Goal: Information Seeking & Learning: Learn about a topic

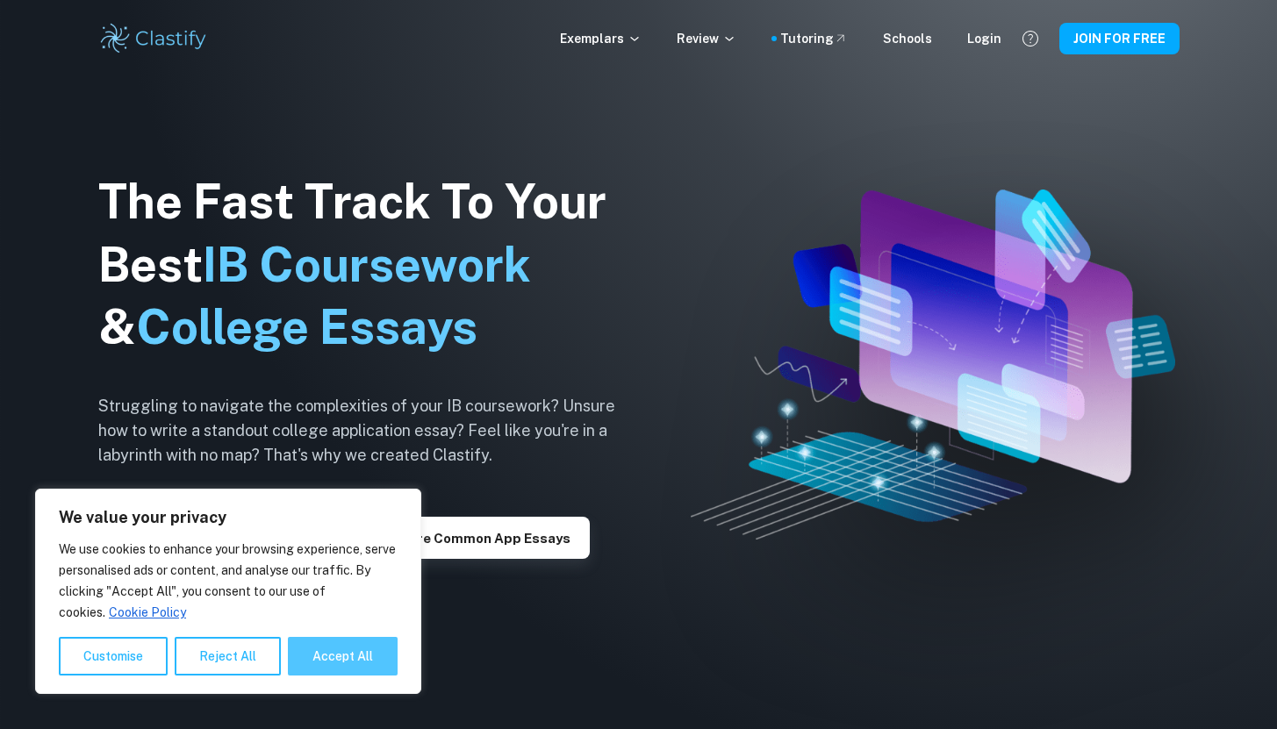
click at [329, 666] on button "Accept All" at bounding box center [343, 656] width 110 height 39
checkbox input "true"
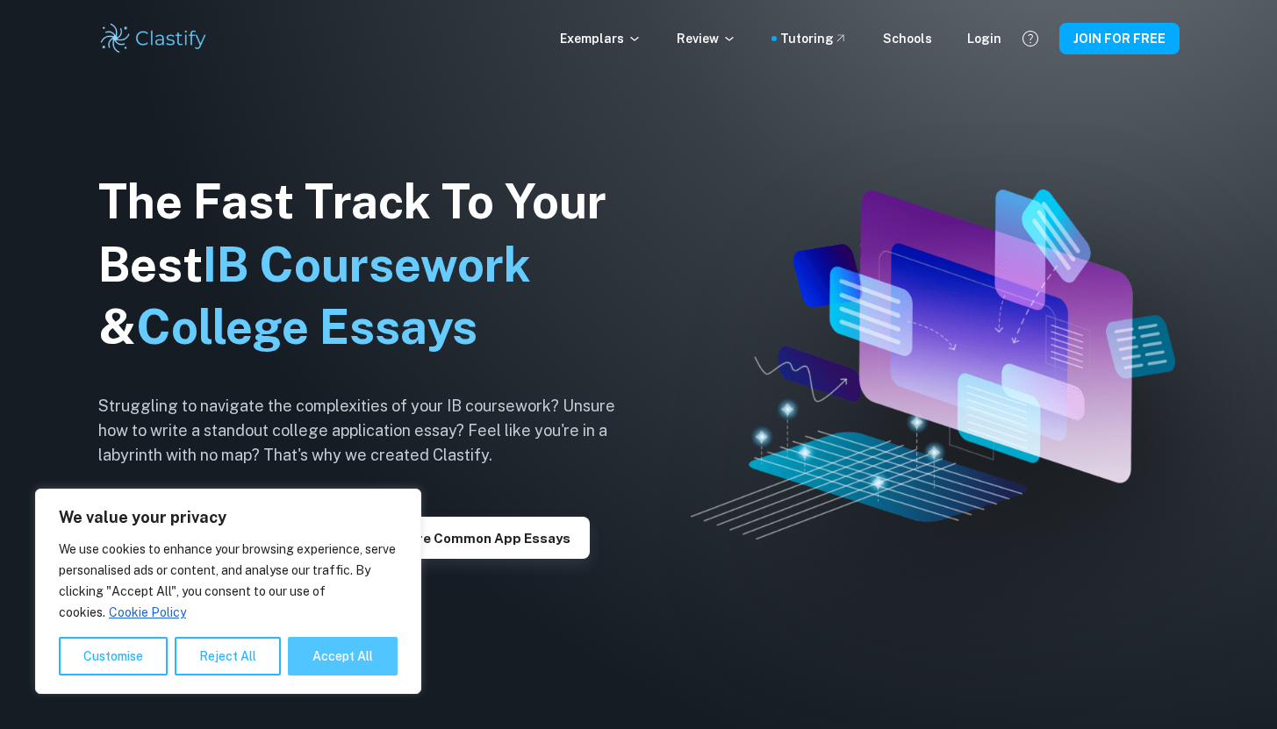
checkbox input "true"
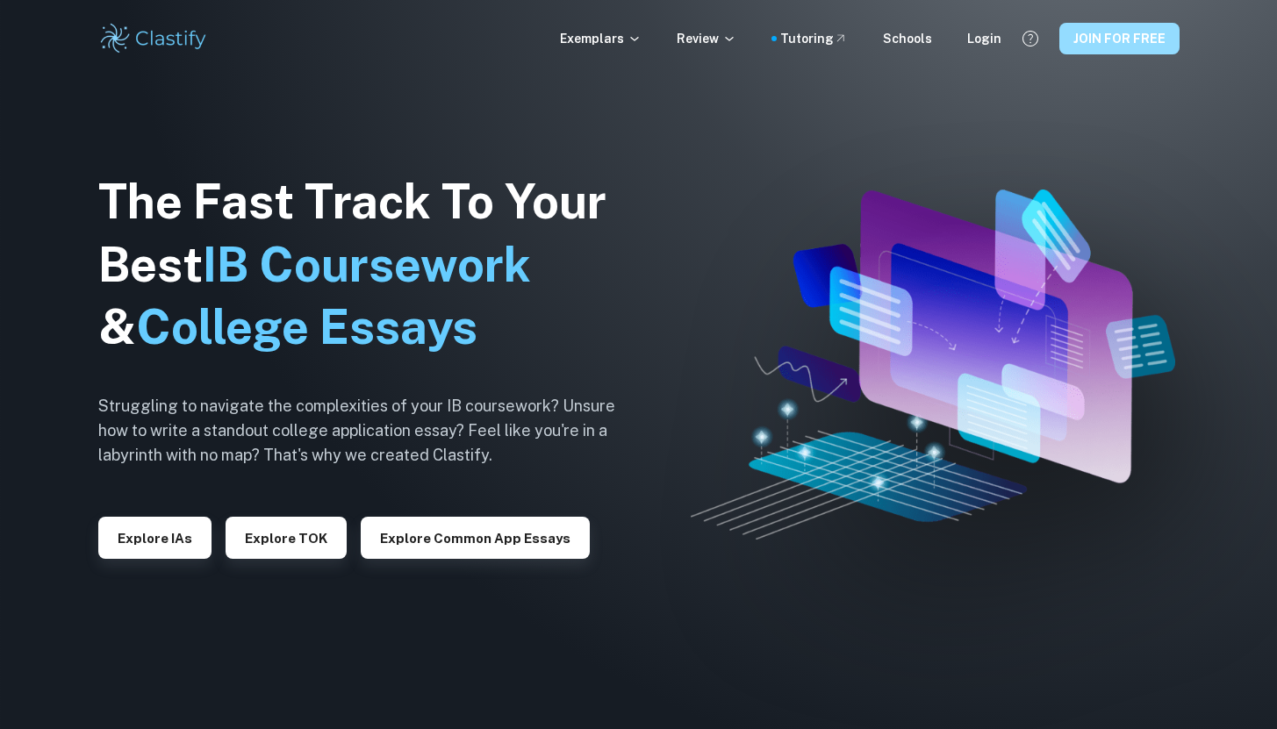
click at [1149, 42] on button "JOIN FOR FREE" at bounding box center [1119, 39] width 120 height 32
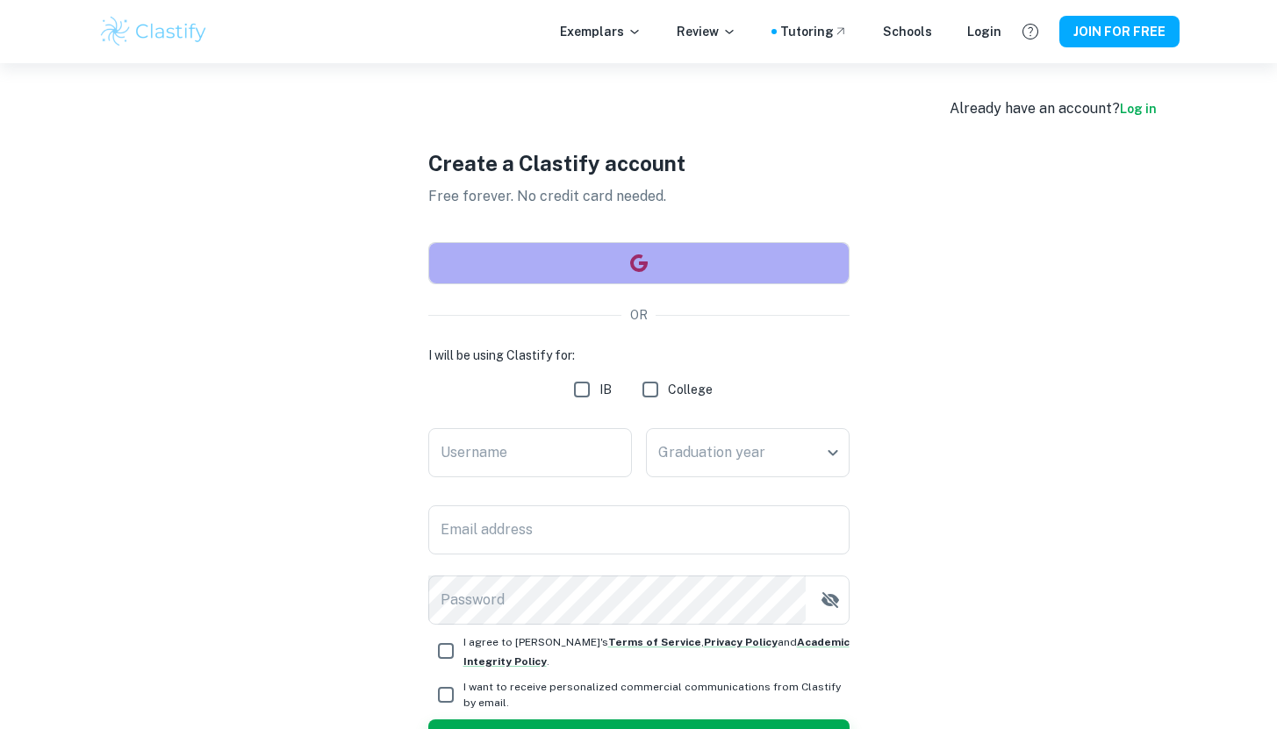
click at [624, 260] on button "button" at bounding box center [638, 263] width 421 height 42
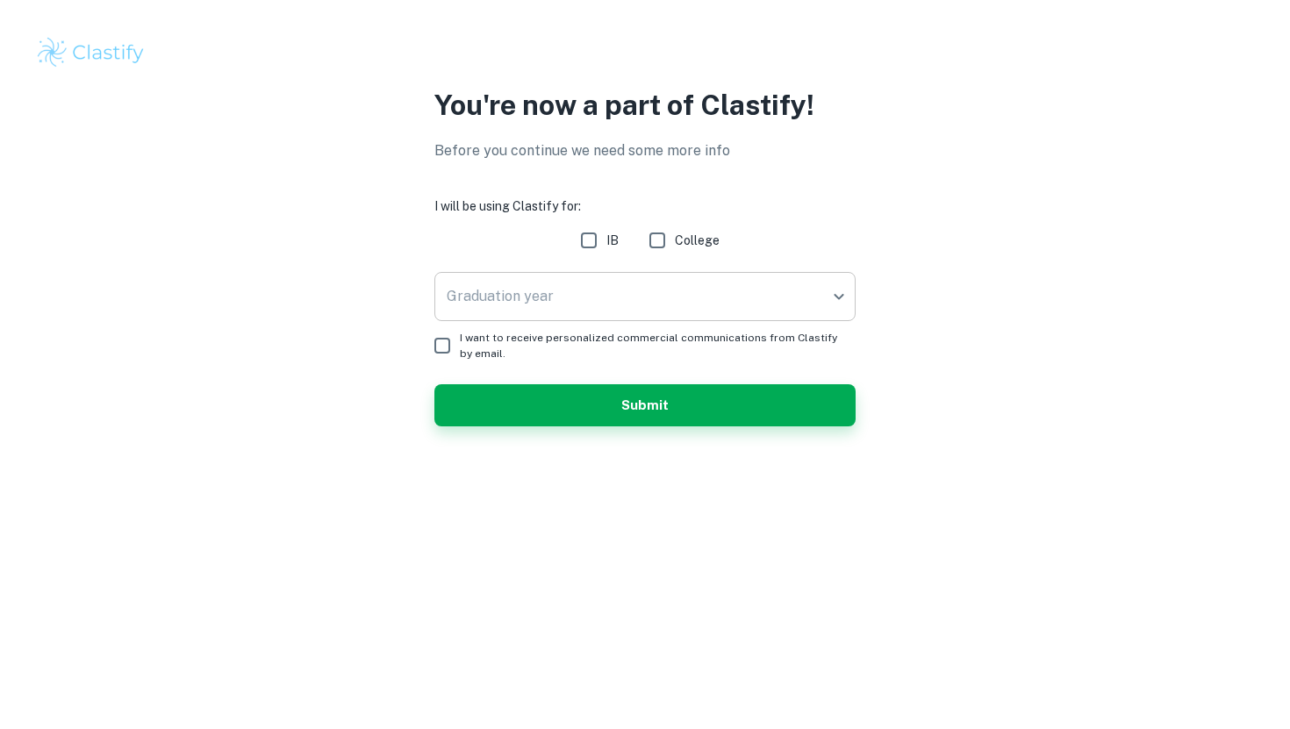
click at [763, 317] on body "We value your privacy We use cookies to enhance your browsing experience, serve…" at bounding box center [645, 364] width 1290 height 729
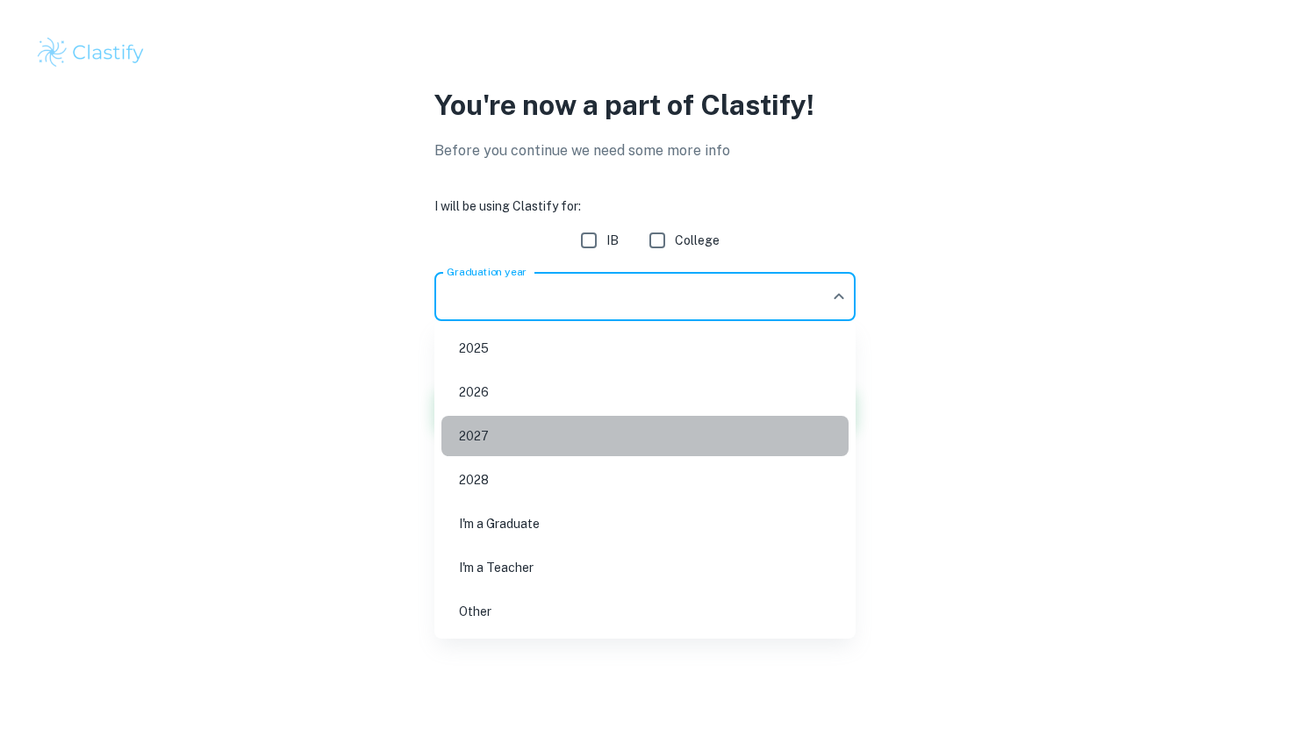
click at [583, 438] on li "2027" at bounding box center [644, 436] width 407 height 40
type input "2027"
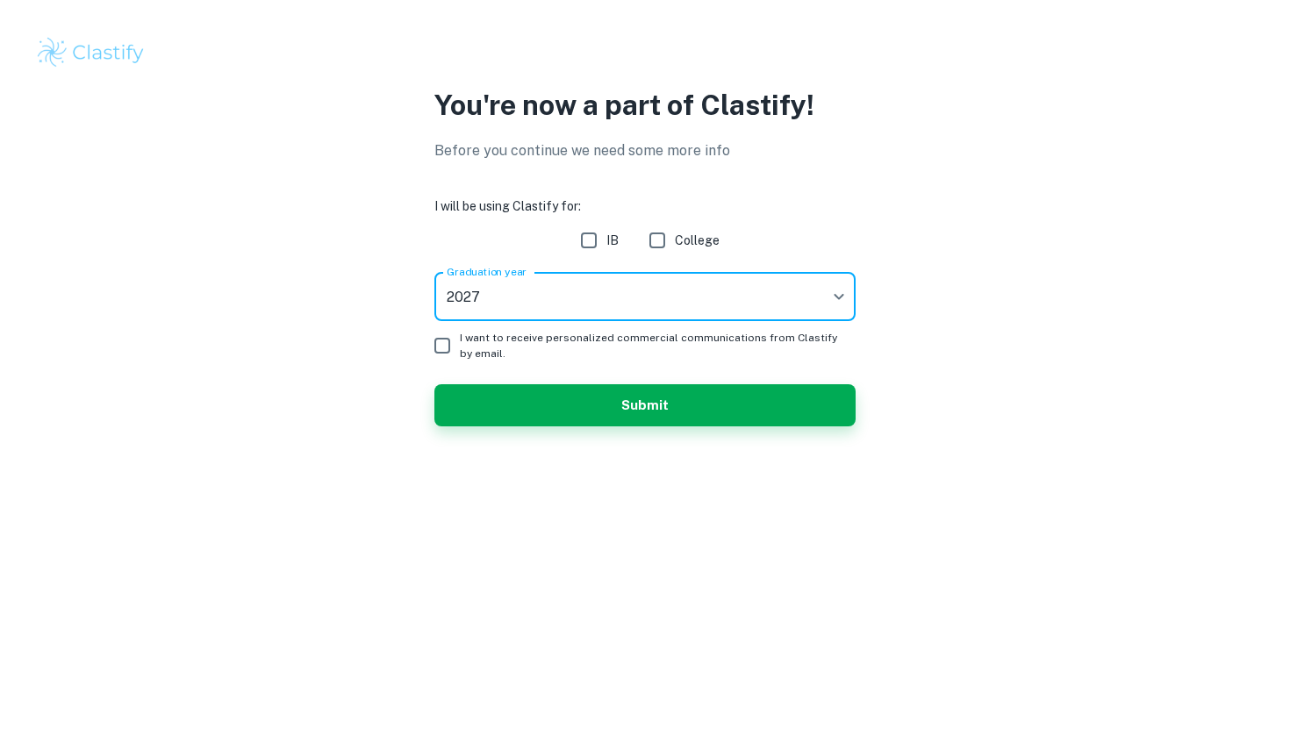
click at [596, 247] on input "IB" at bounding box center [588, 240] width 35 height 35
checkbox input "true"
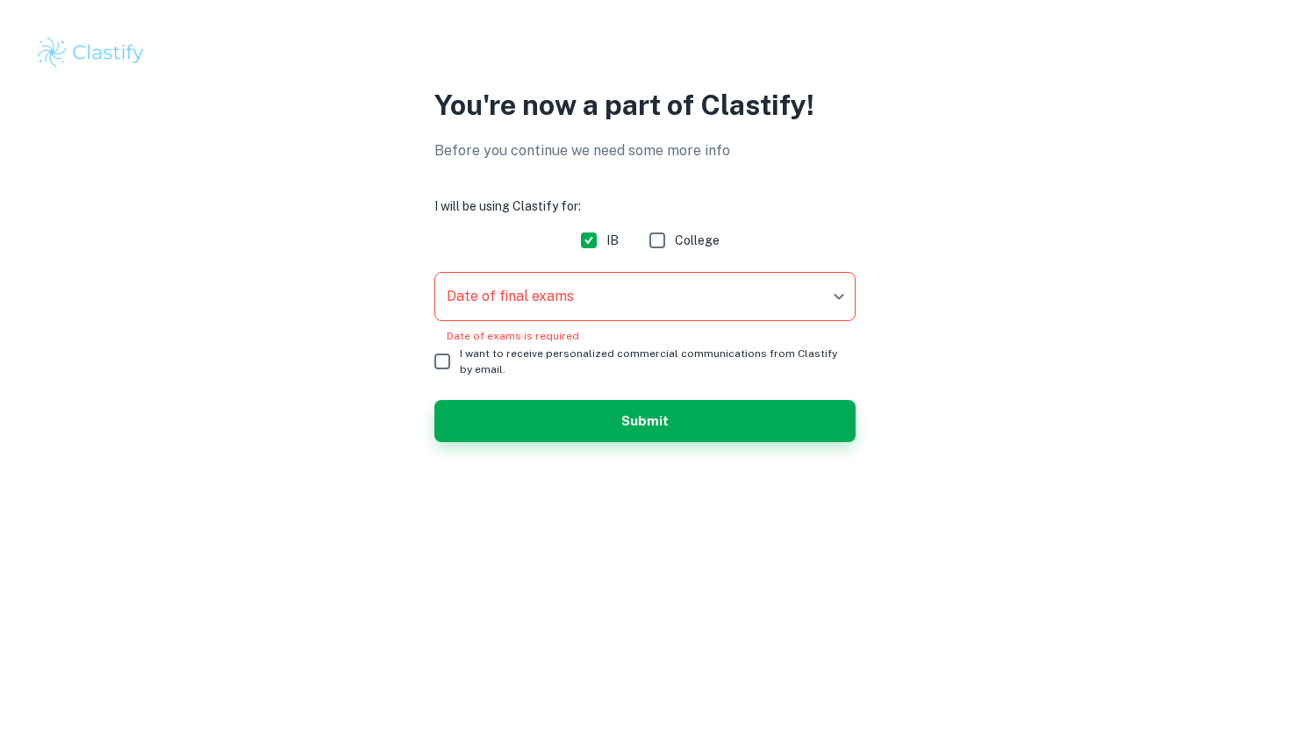
click at [612, 304] on body "We value your privacy We use cookies to enhance your browsing experience, serve…" at bounding box center [645, 364] width 1290 height 729
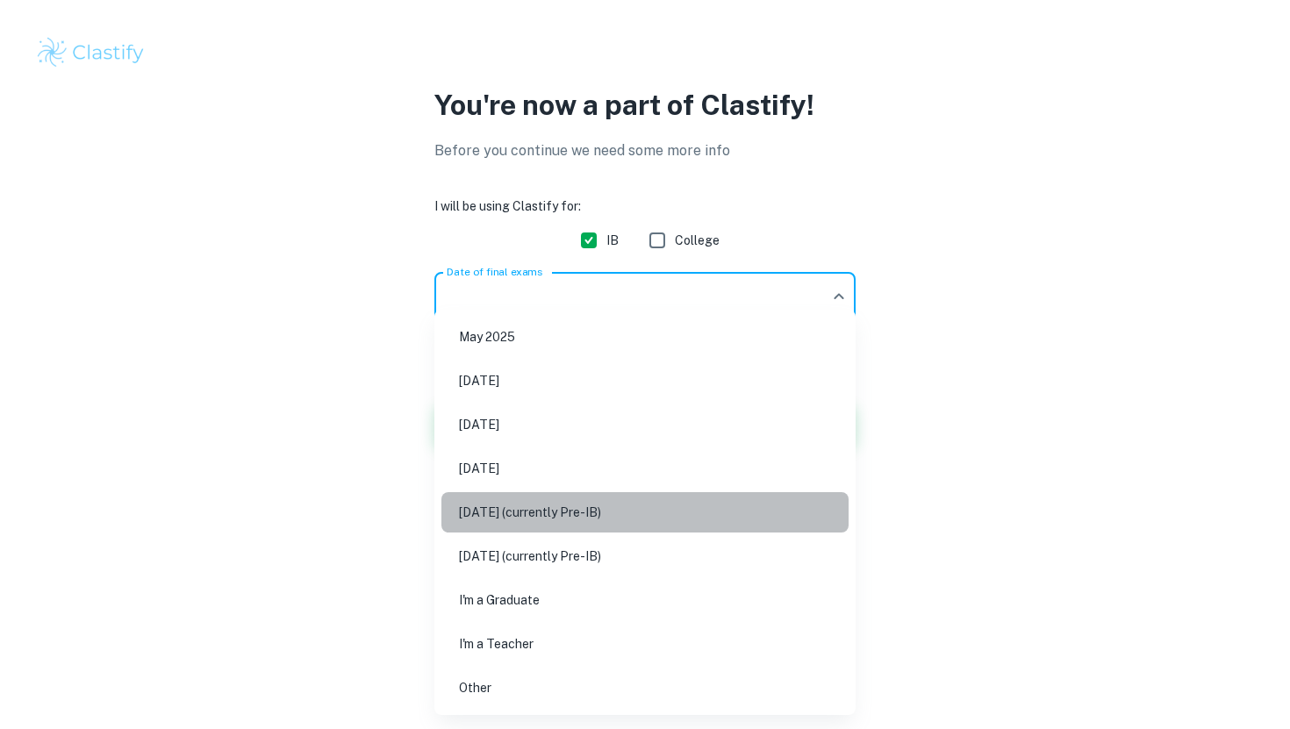
click at [594, 499] on li "[DATE] (currently Pre-IB)" at bounding box center [644, 512] width 407 height 40
type input "M27"
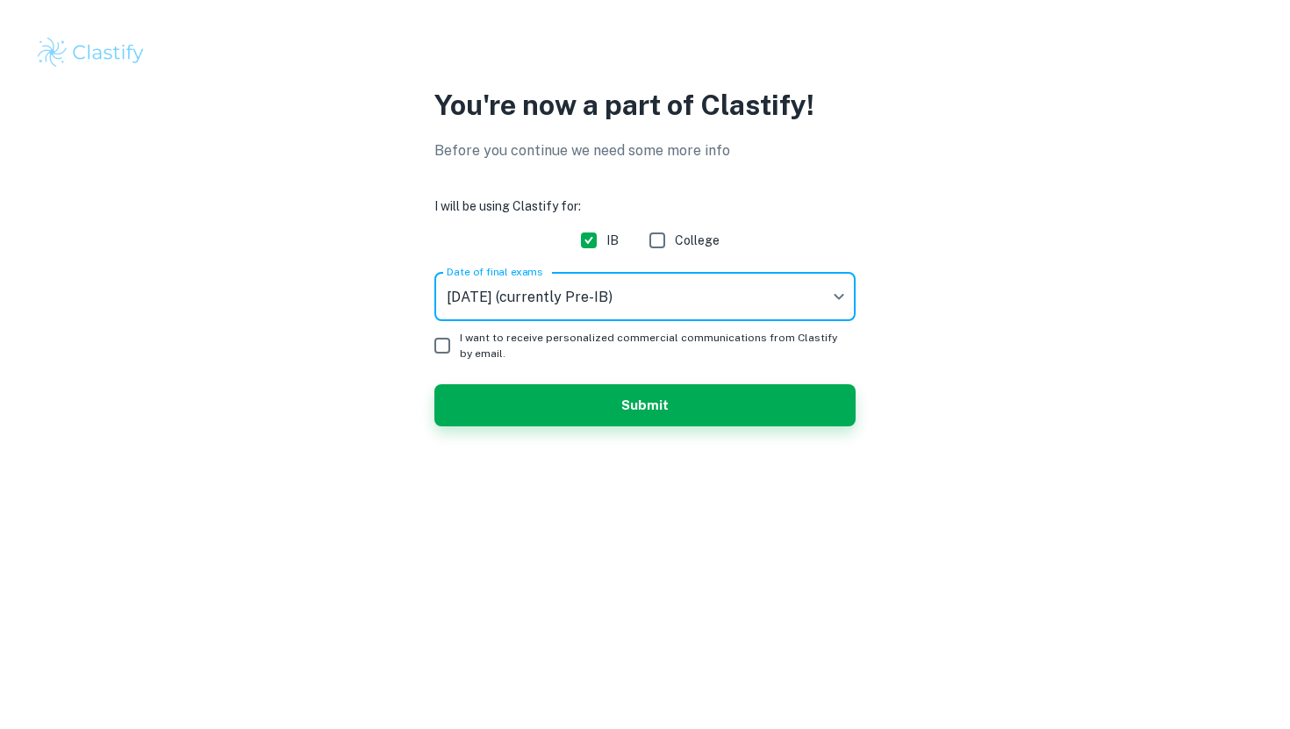
click at [670, 228] on input "College" at bounding box center [657, 240] width 35 height 35
checkbox input "true"
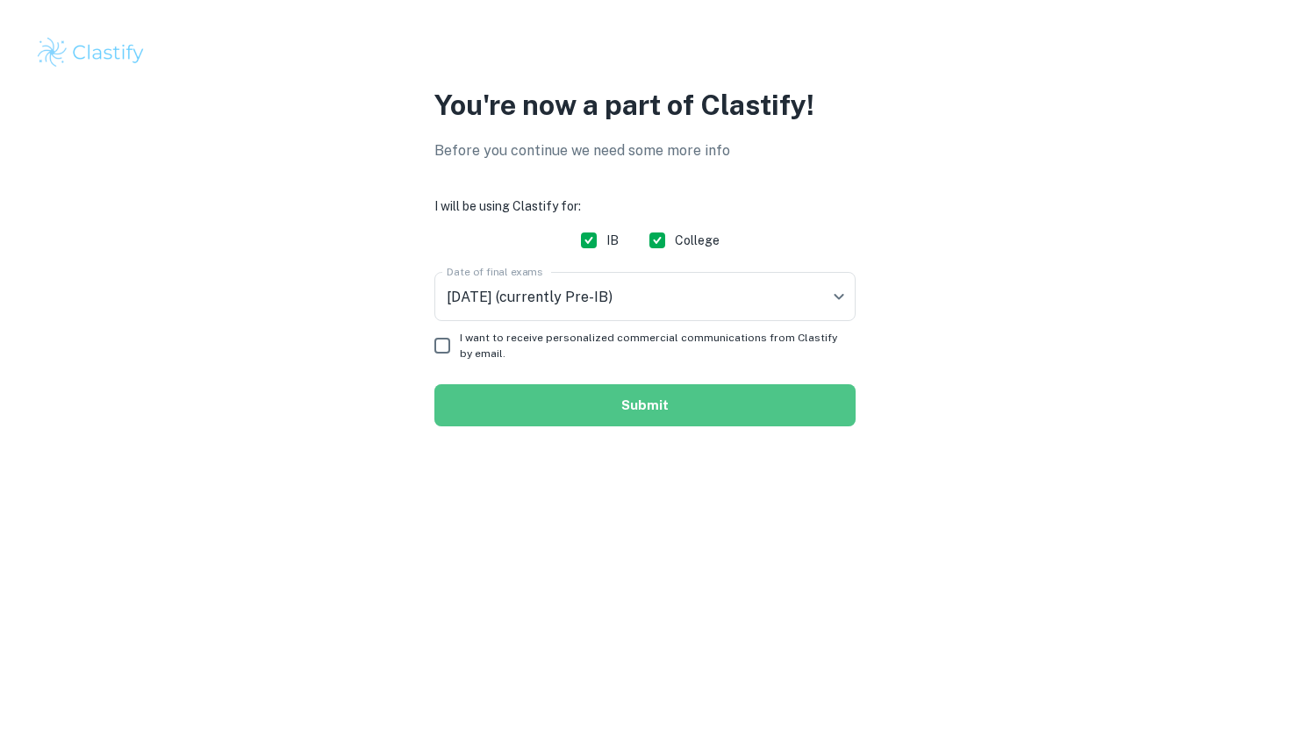
click at [547, 395] on button "Submit" at bounding box center [644, 405] width 421 height 42
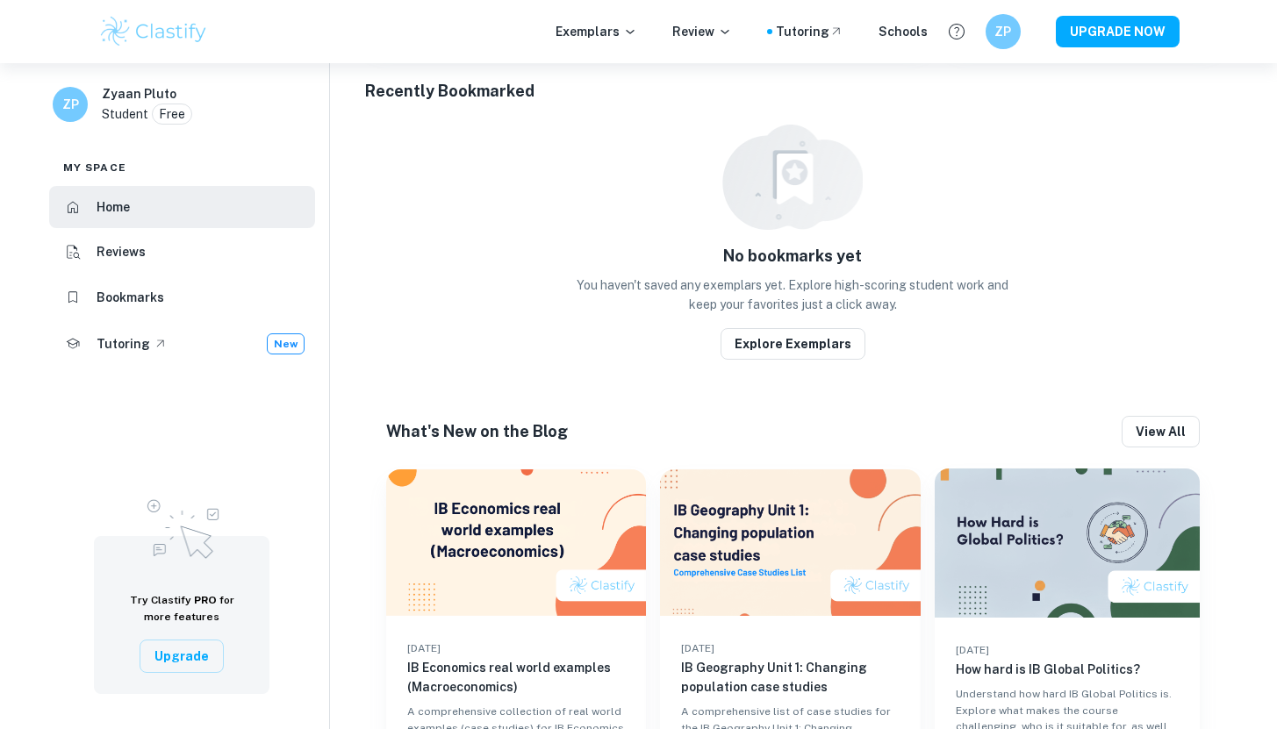
scroll to position [755, 0]
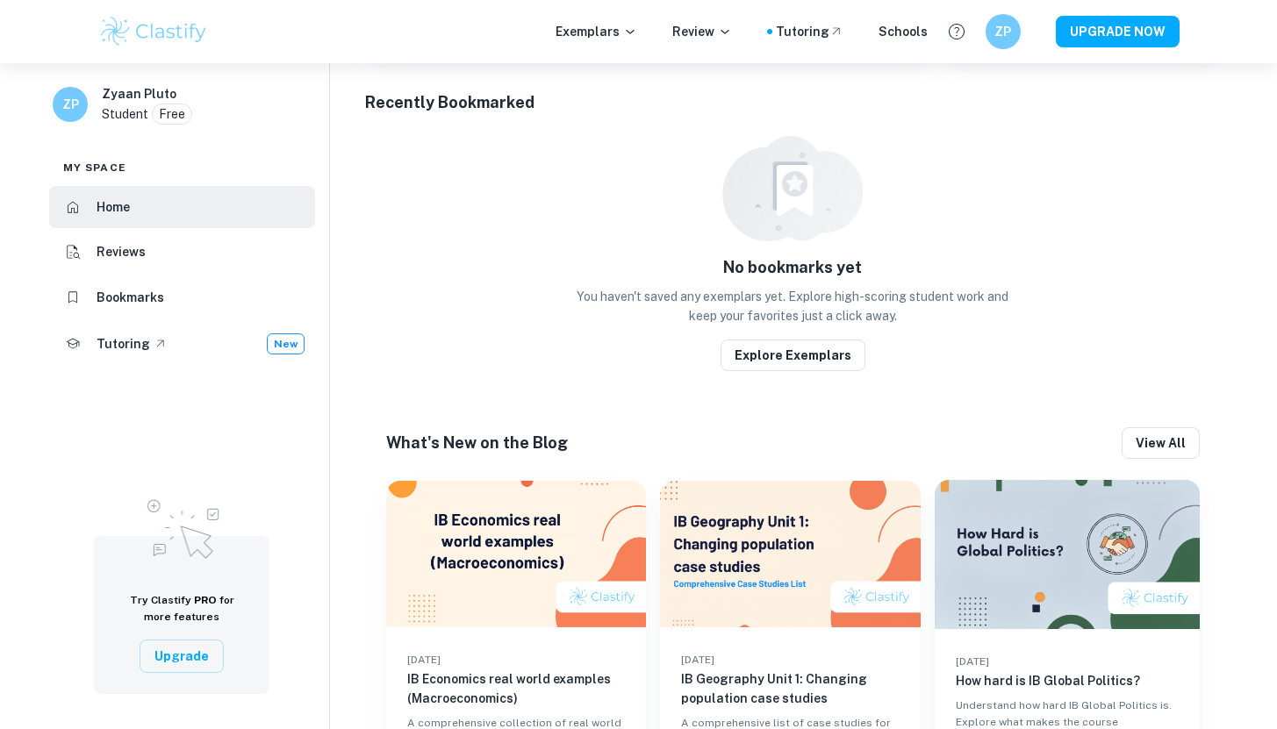
click at [636, 47] on div "Exemplars Review Tutoring Schools ZP UPGRADE NOW" at bounding box center [638, 31] width 1123 height 35
click at [636, 39] on p "Exemplars" at bounding box center [596, 31] width 82 height 19
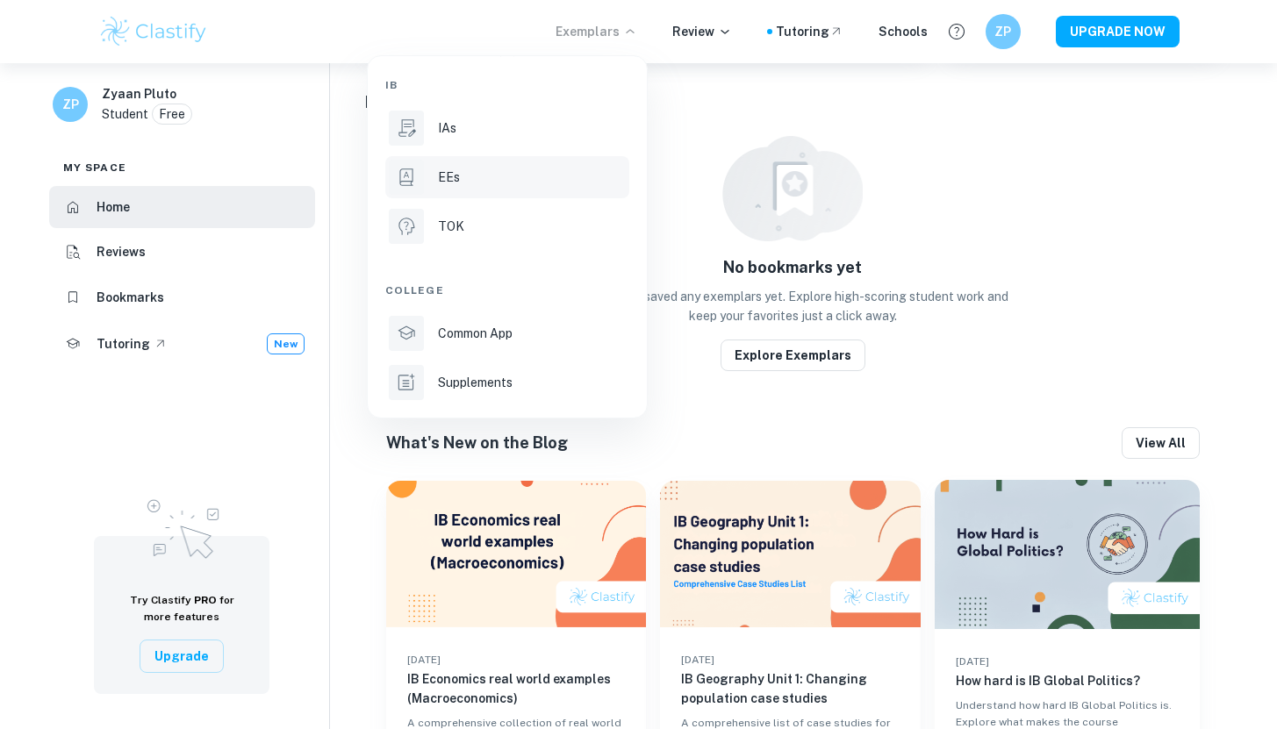
click at [471, 183] on div "EEs" at bounding box center [532, 177] width 188 height 19
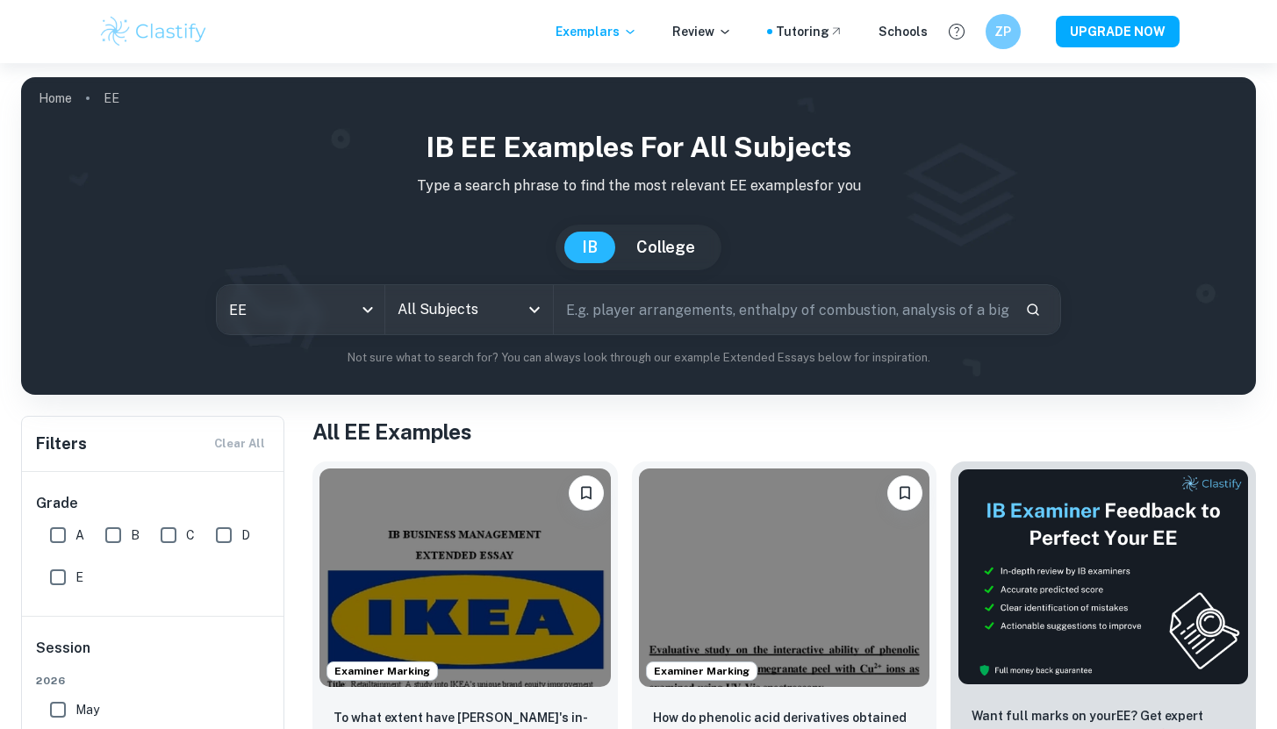
click at [502, 299] on input "All Subjects" at bounding box center [455, 309] width 125 height 33
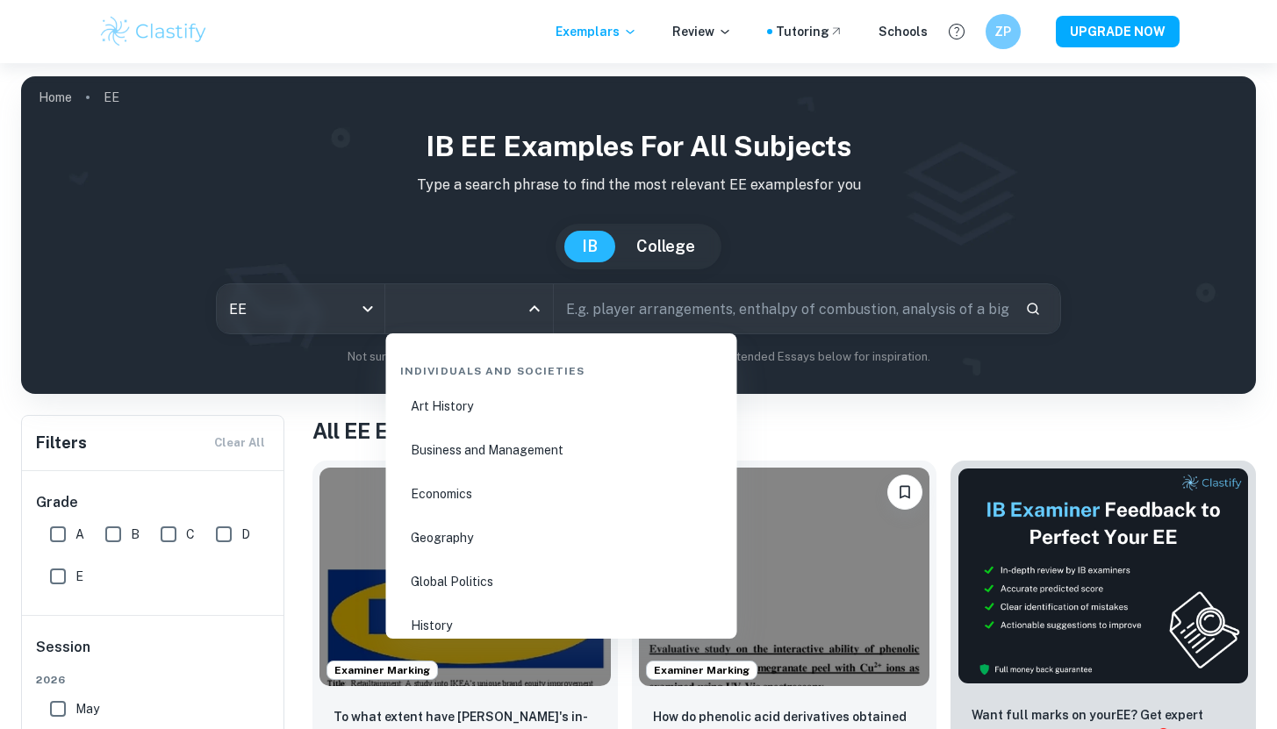
scroll to position [2034, 0]
click at [530, 440] on li "Business and Management" at bounding box center [561, 448] width 337 height 40
type input "Business and Management"
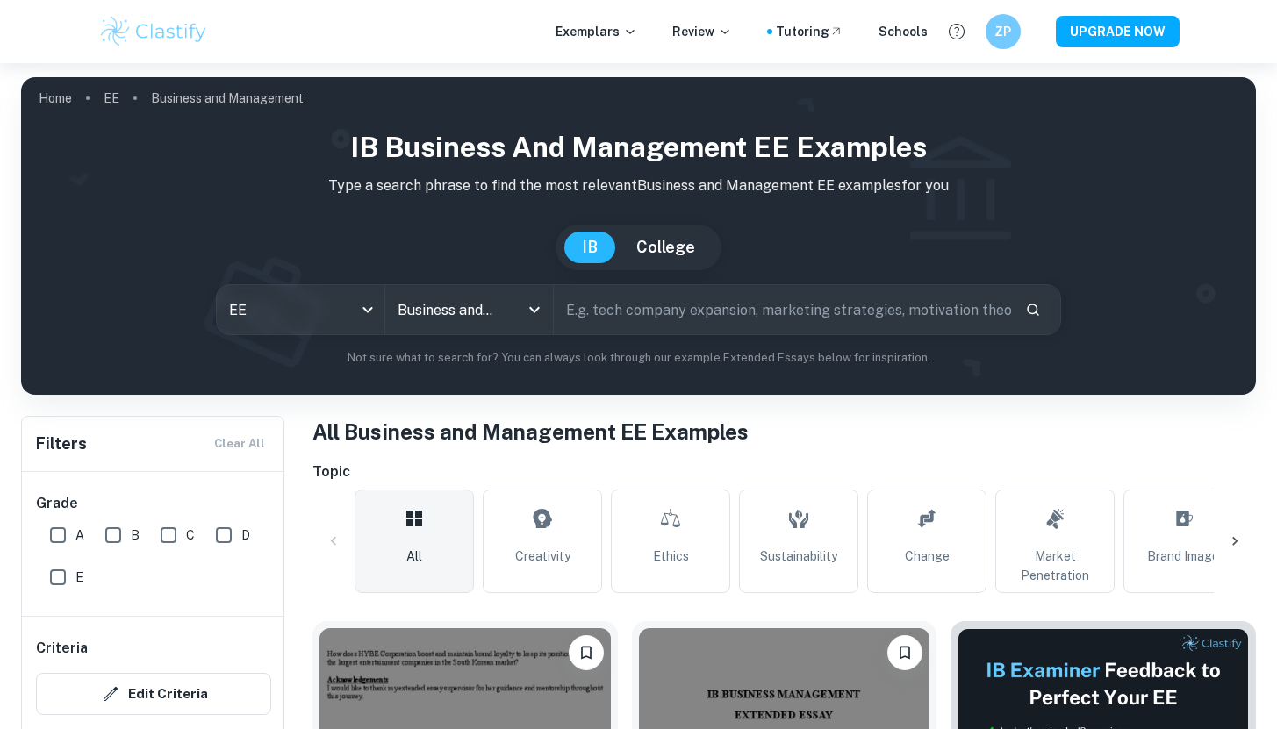
click at [617, 445] on h1 "All Business and Management EE Examples" at bounding box center [783, 432] width 943 height 32
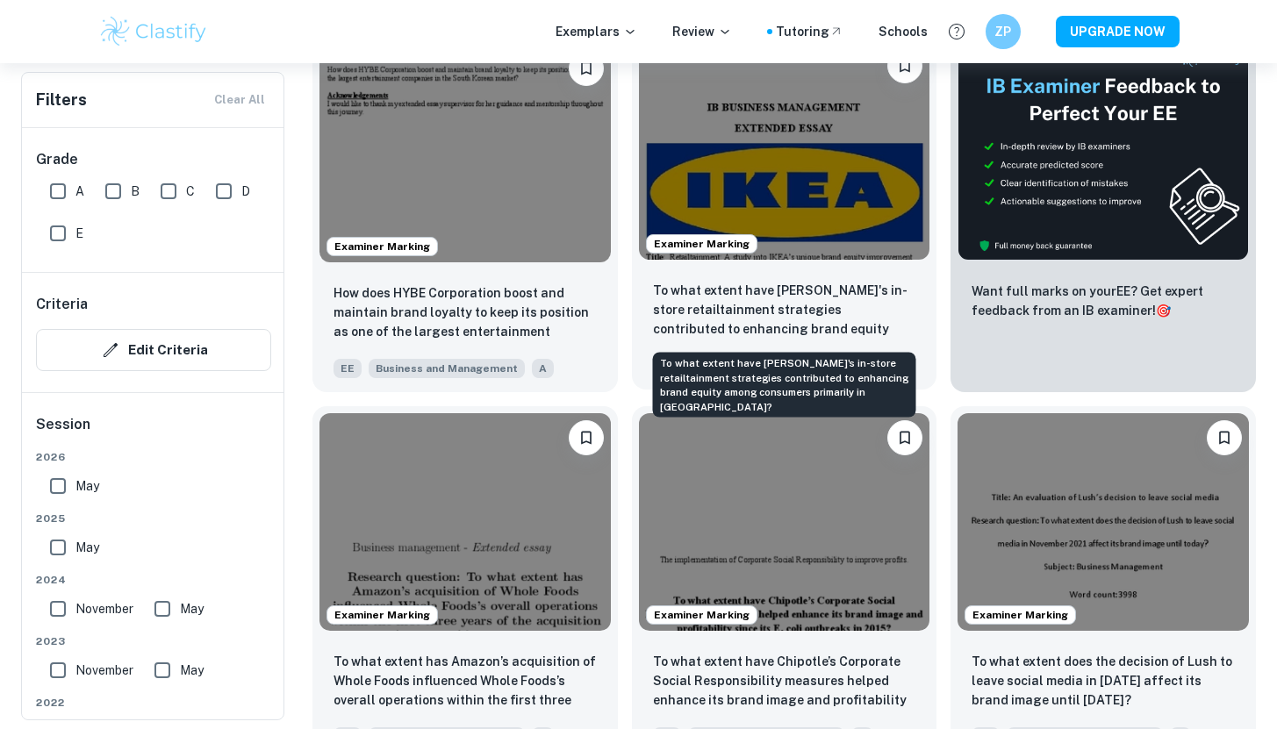
scroll to position [580, 0]
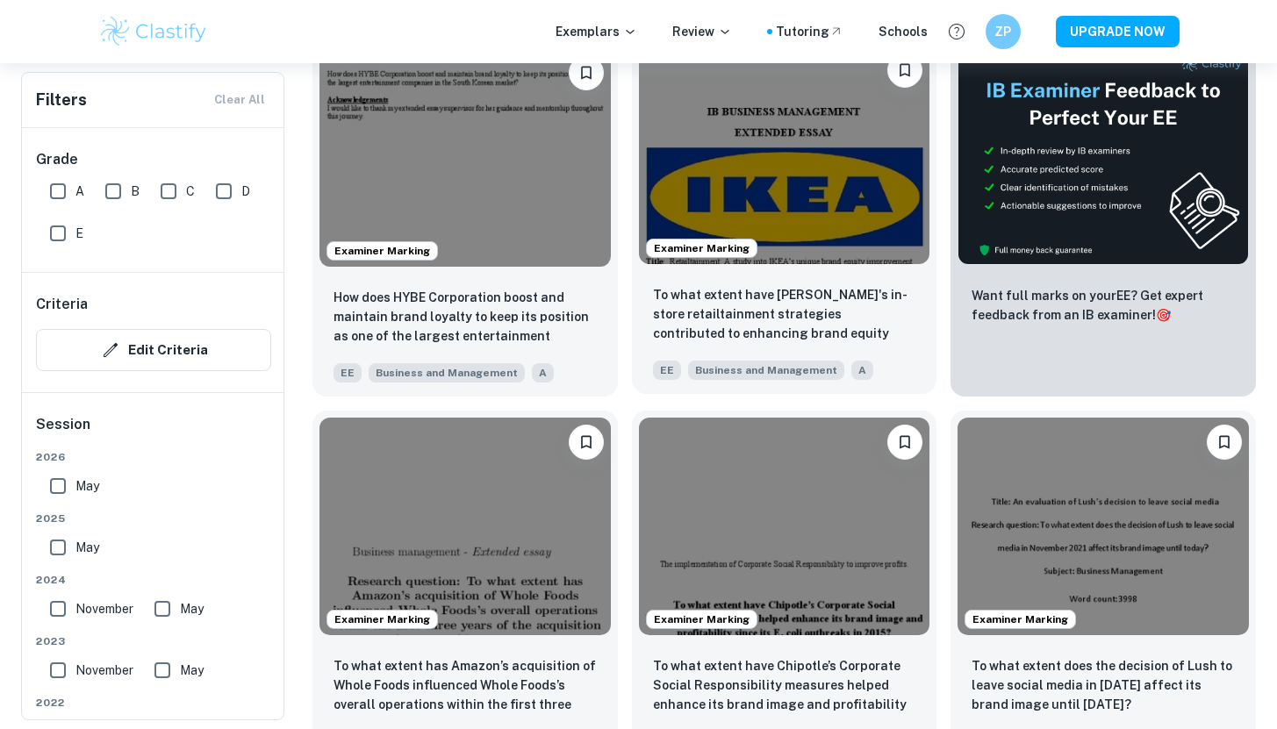
click at [818, 186] on img at bounding box center [784, 155] width 291 height 218
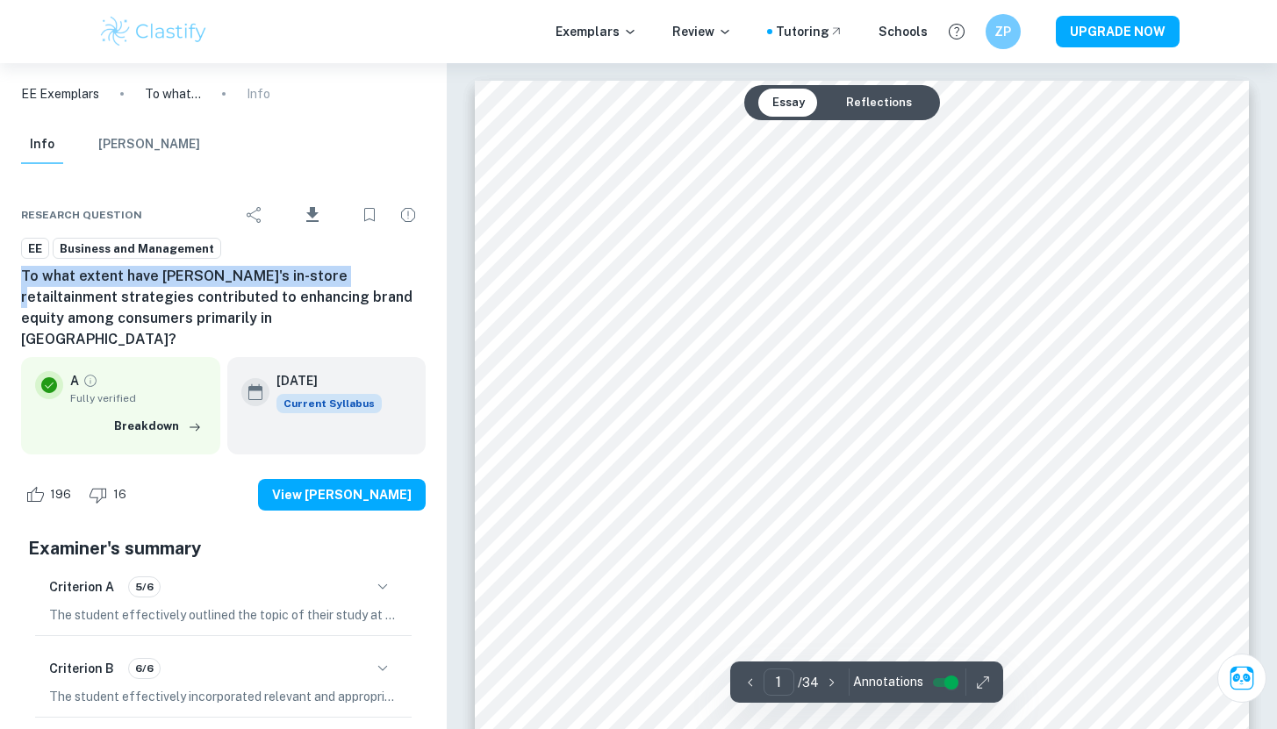
drag, startPoint x: 19, startPoint y: 278, endPoint x: 316, endPoint y: 281, distance: 296.6
click at [316, 281] on div "Research question Download EE Business and Management To what extent have IKEA'…" at bounding box center [223, 598] width 447 height 854
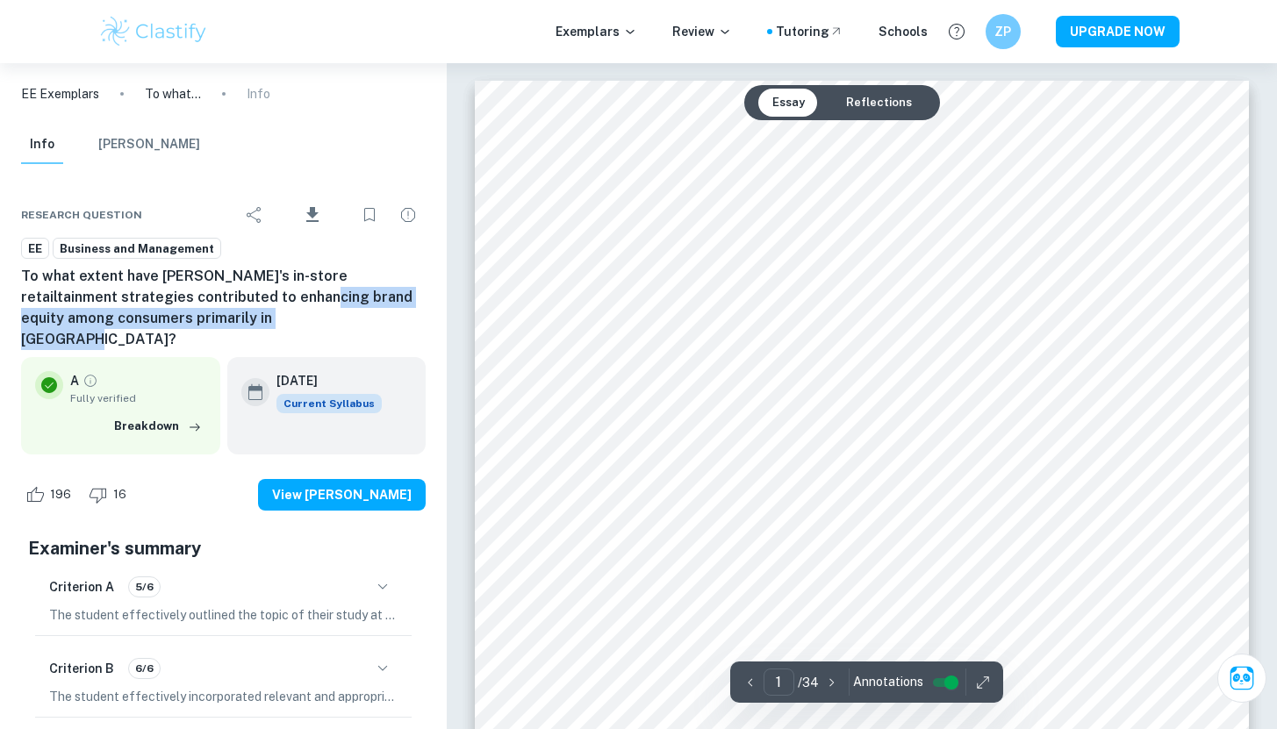
drag, startPoint x: 222, startPoint y: 302, endPoint x: 285, endPoint y: 312, distance: 64.0
click at [286, 312] on h6 "To what extent have [PERSON_NAME]'s in-store retailtainment strategies contribu…" at bounding box center [223, 308] width 404 height 84
click at [285, 312] on h6 "To what extent have [PERSON_NAME]'s in-store retailtainment strategies contribu…" at bounding box center [223, 308] width 404 height 84
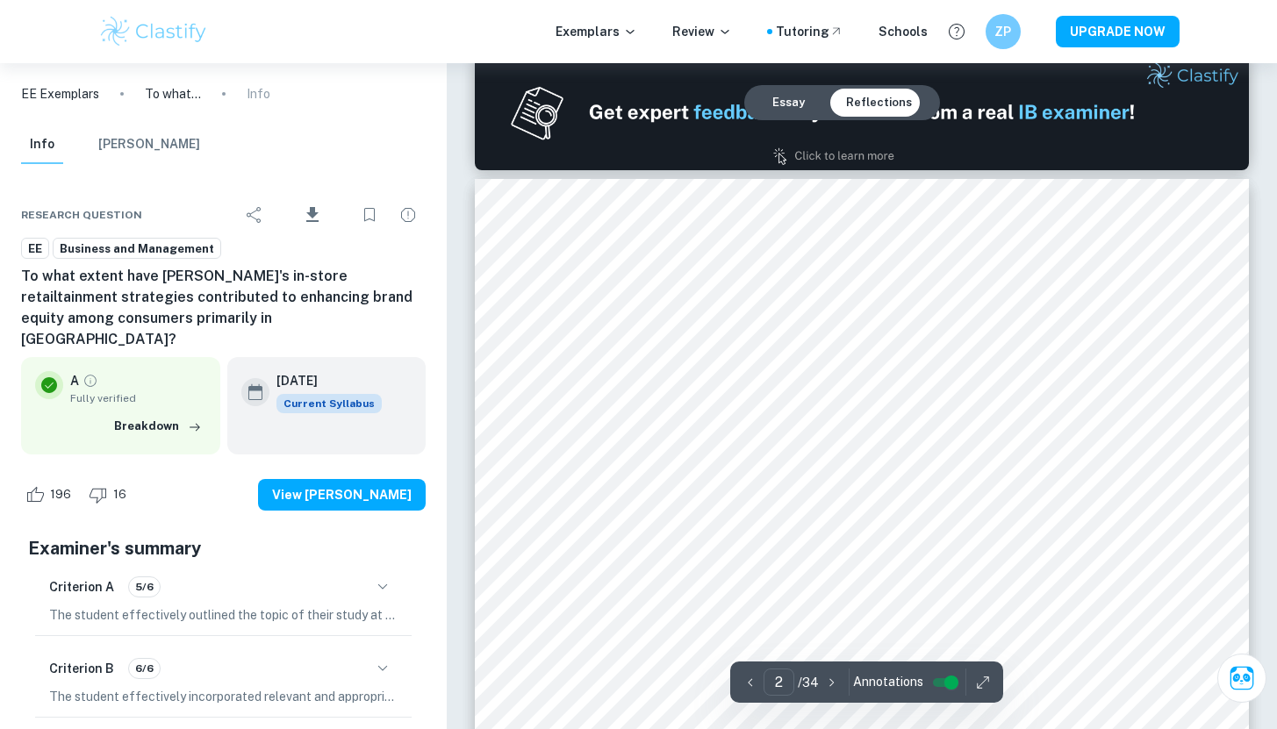
scroll to position [1134, 0]
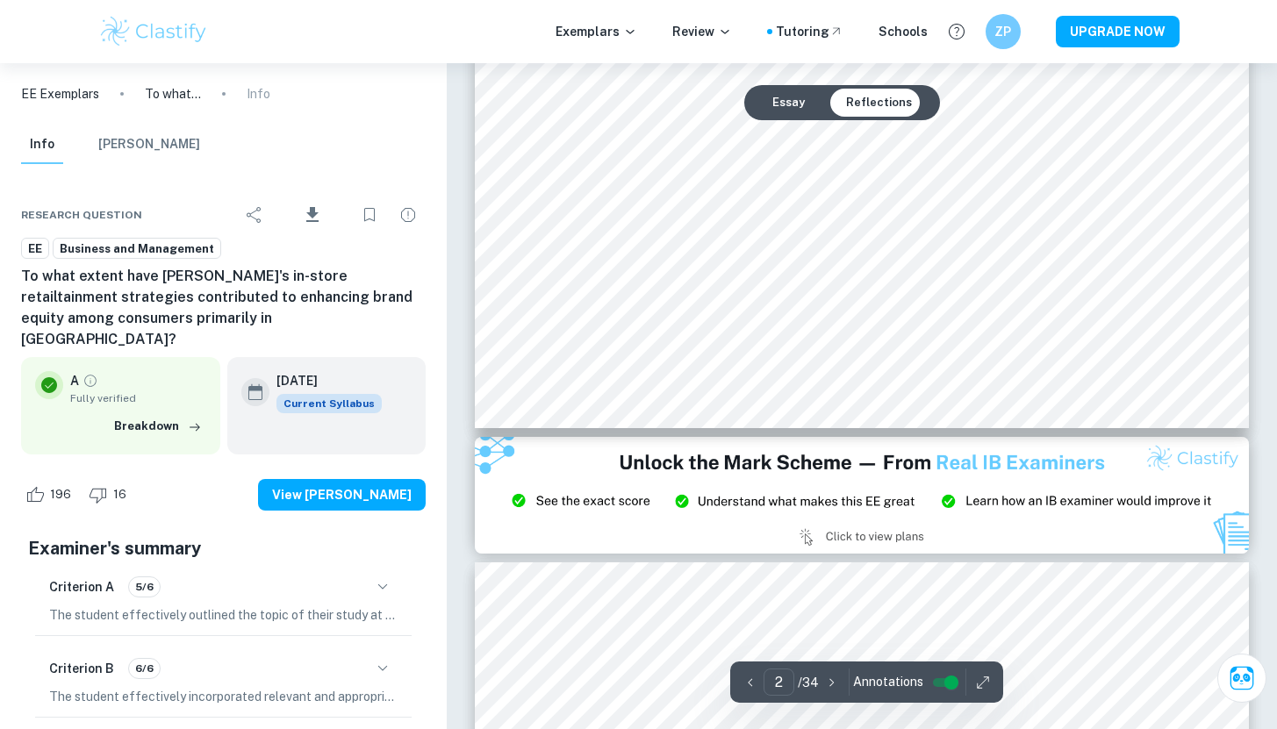
type input "3"
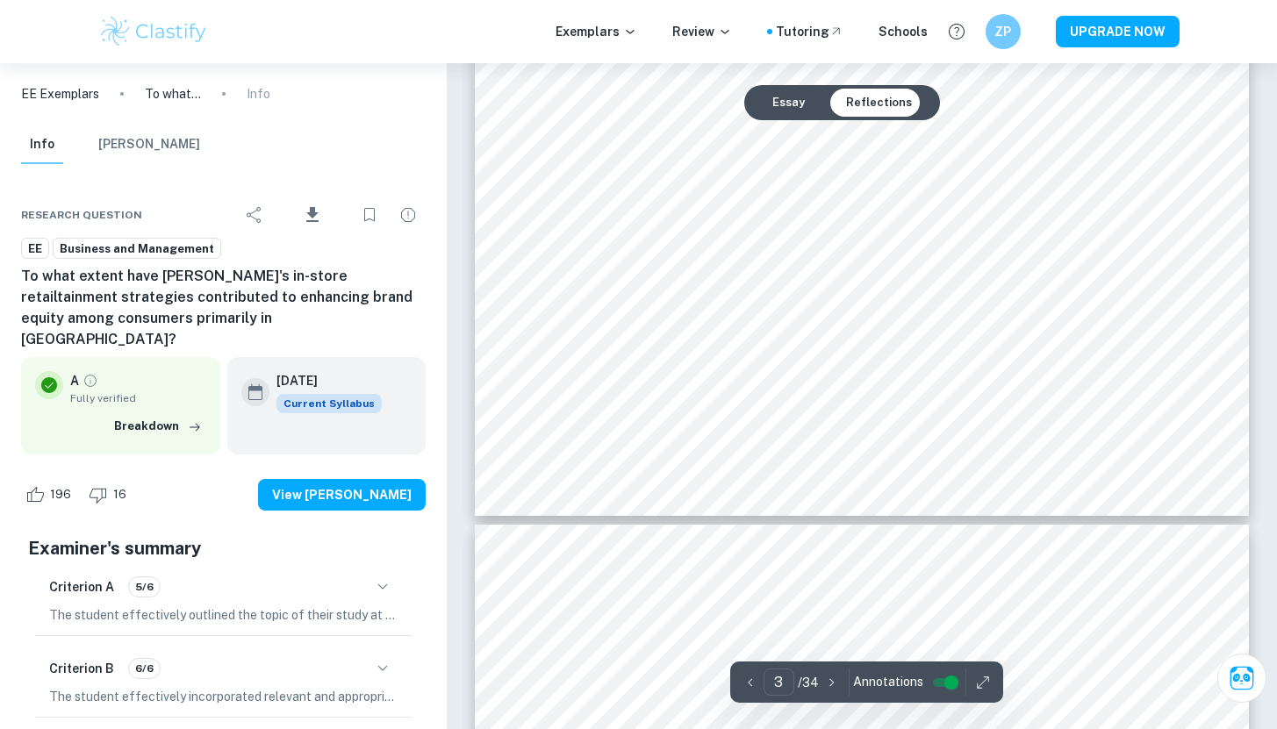
scroll to position [3133, 0]
